Goal: Find specific page/section: Find specific page/section

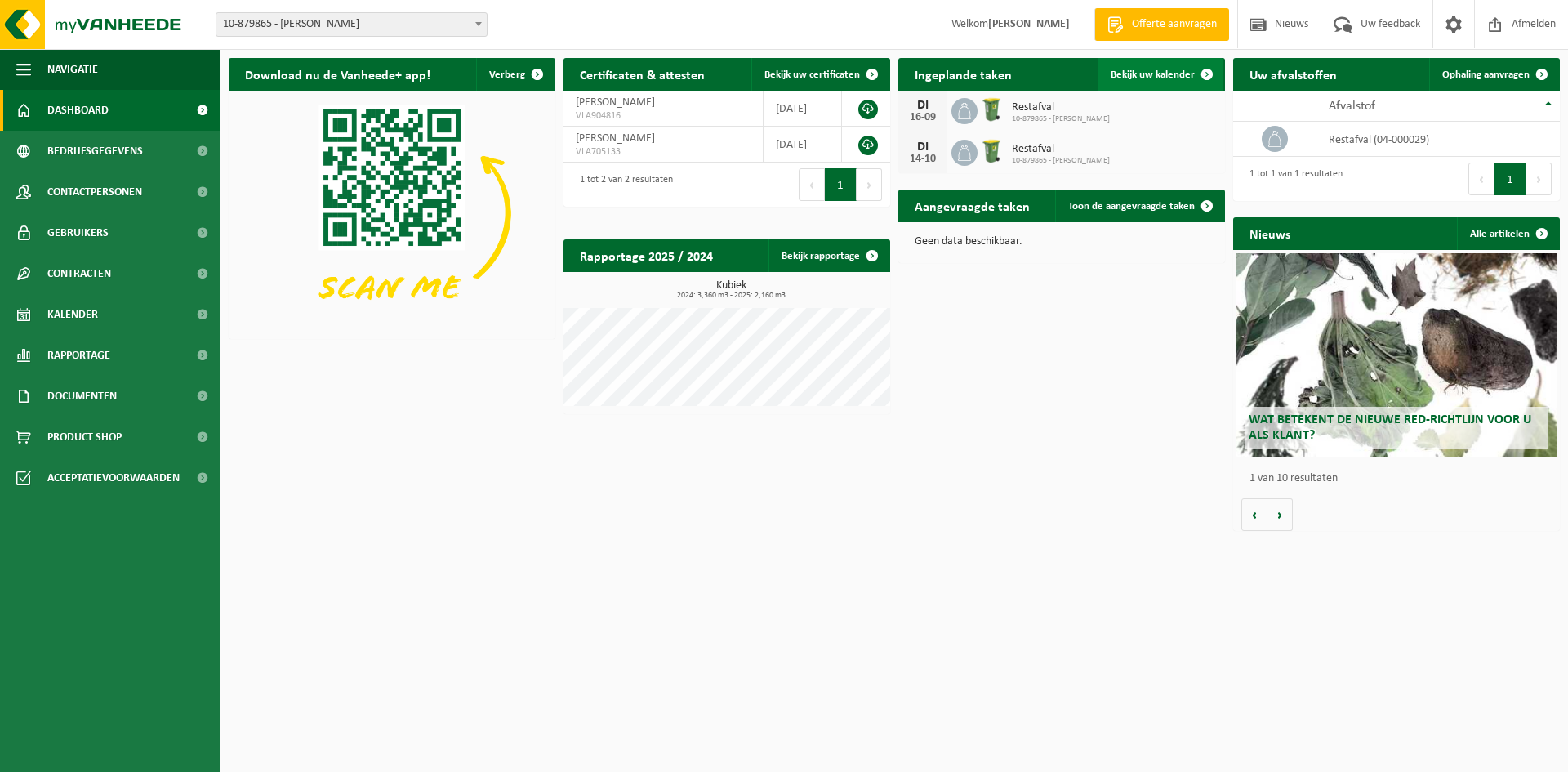
click at [1156, 73] on span "Bekijk uw kalender" at bounding box center [1152, 75] width 84 height 11
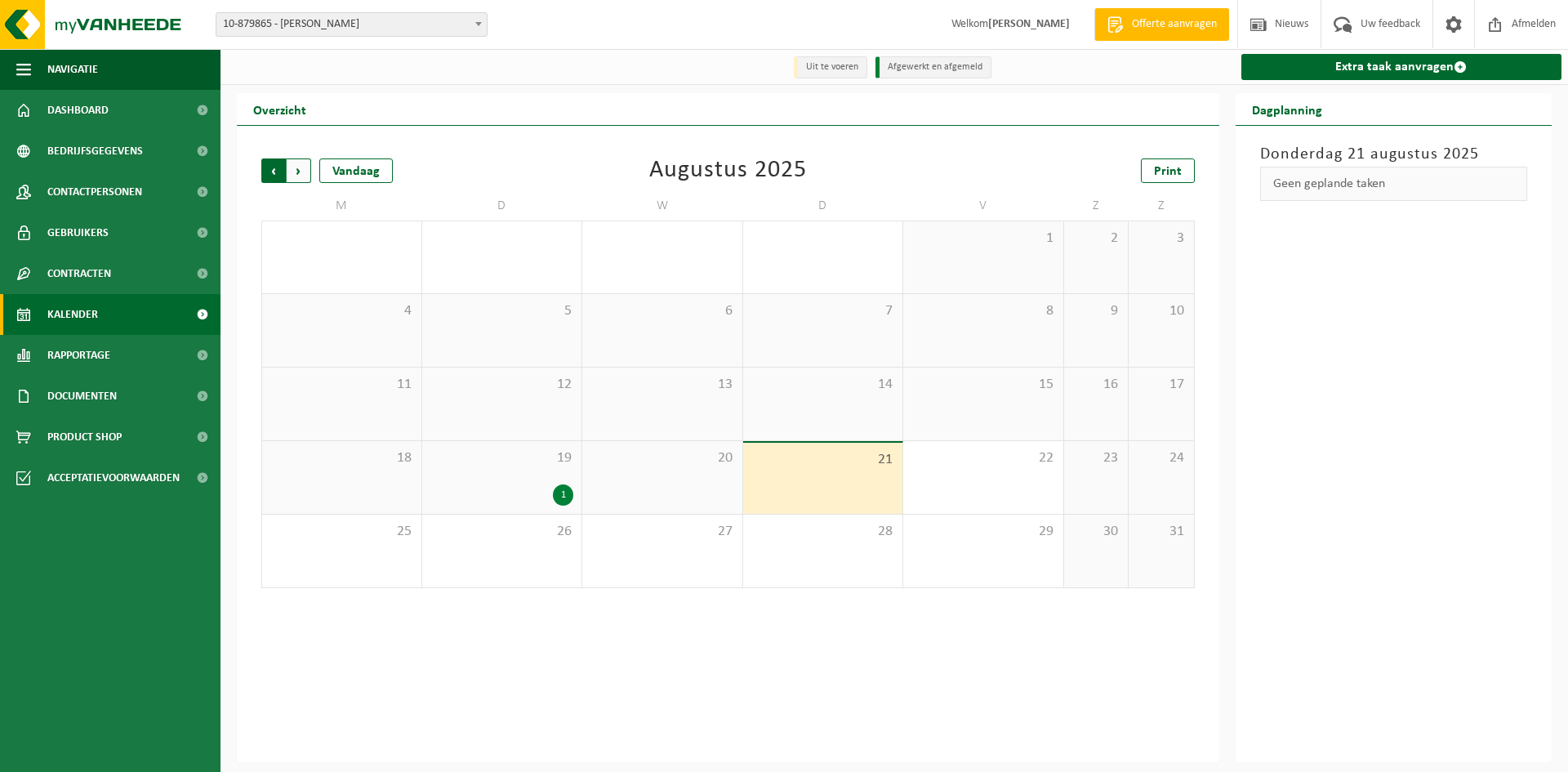
click at [301, 170] on span "Volgende" at bounding box center [298, 170] width 24 height 24
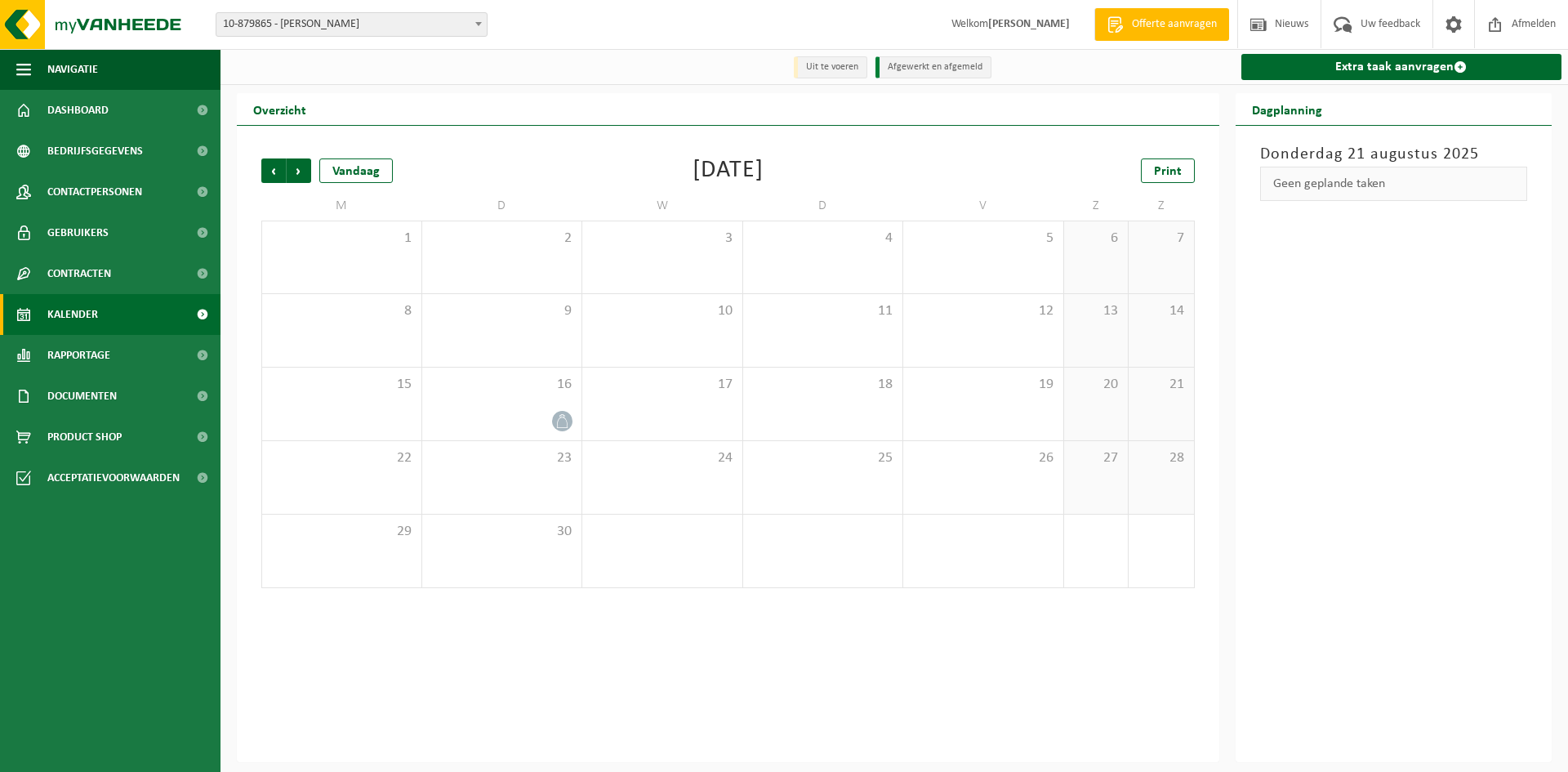
click at [301, 170] on span "Volgende" at bounding box center [298, 170] width 24 height 24
click at [1518, 22] on span "Afmelden" at bounding box center [1534, 24] width 53 height 48
